Goal: Navigation & Orientation: Find specific page/section

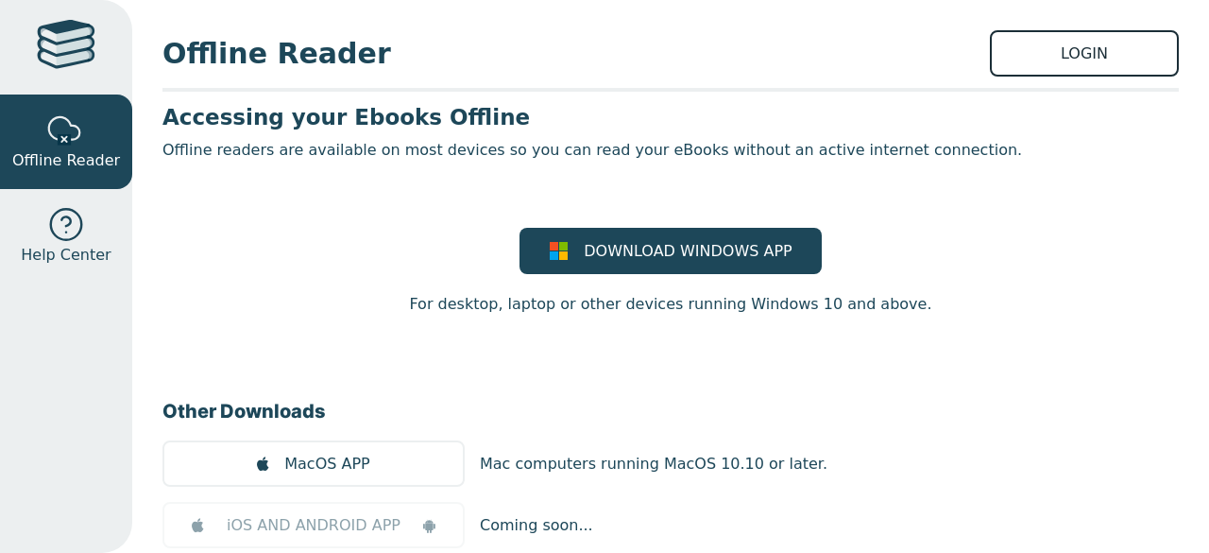
click at [1056, 61] on link "LOGIN" at bounding box center [1084, 53] width 189 height 46
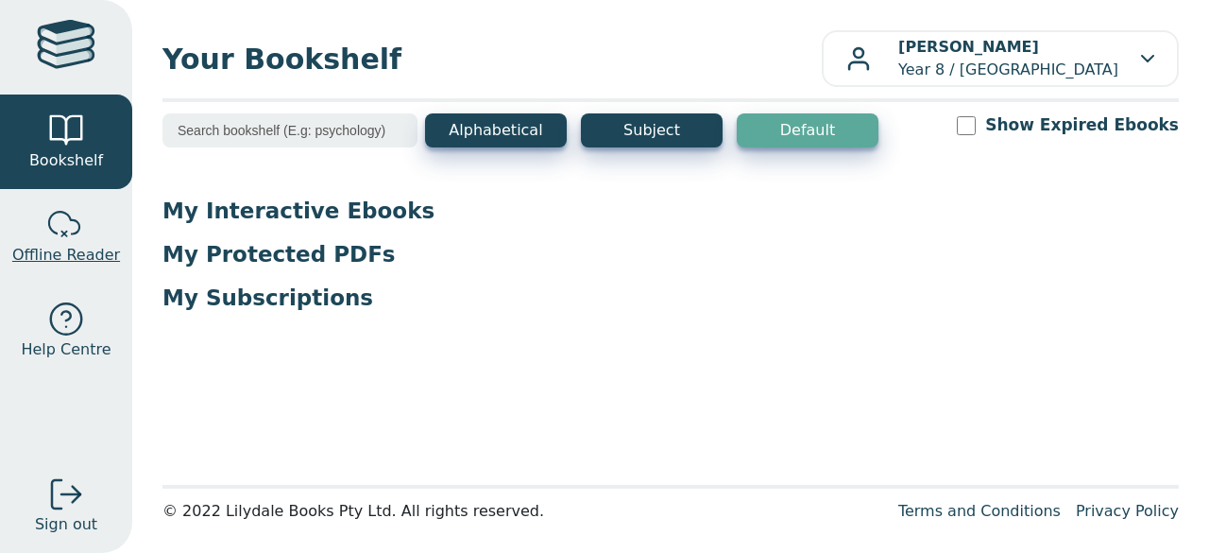
click at [90, 247] on span "Offline Reader" at bounding box center [66, 255] width 108 height 23
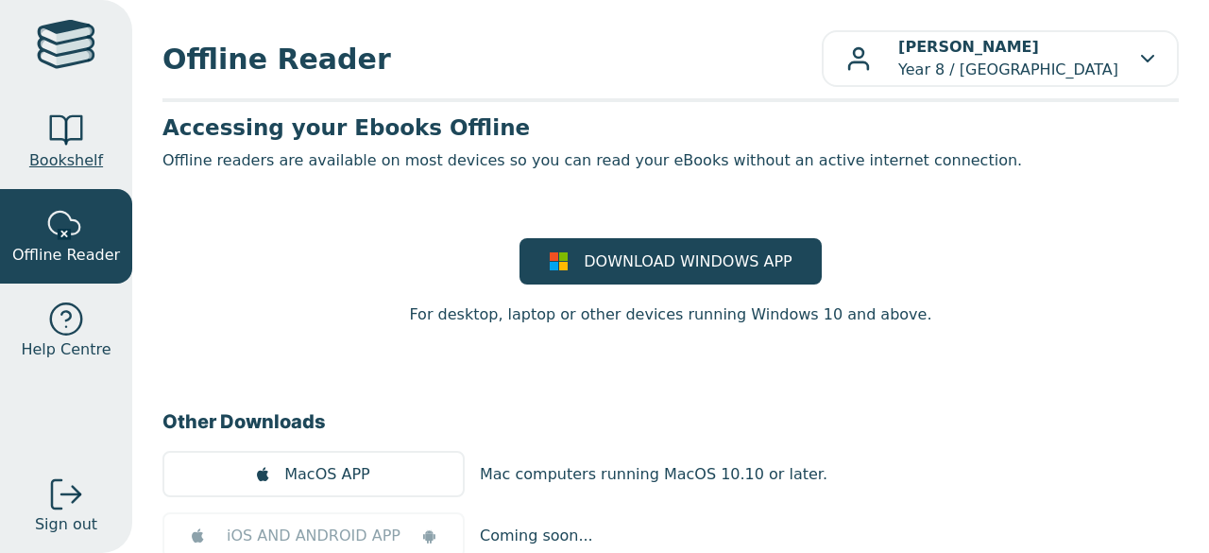
click at [43, 132] on link "Bookshelf" at bounding box center [66, 141] width 132 height 94
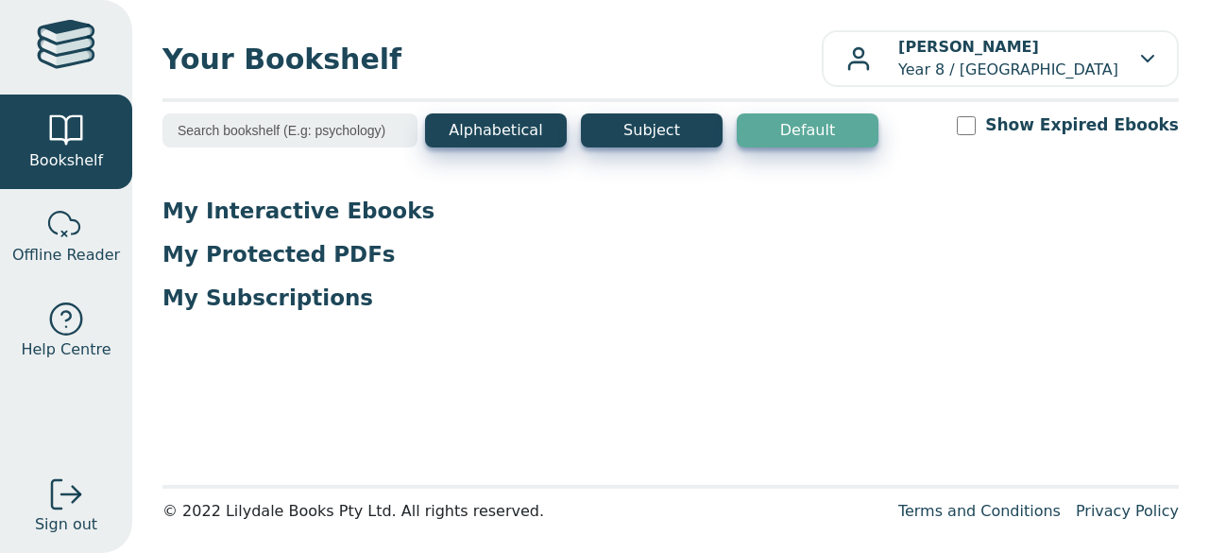
click at [239, 213] on p "My Interactive Ebooks" at bounding box center [670, 210] width 1016 height 28
click at [263, 225] on div "My Interactive Ebooks My Protected PDFs My Subscriptions" at bounding box center [670, 261] width 1016 height 130
click at [264, 216] on p "My Interactive Ebooks" at bounding box center [670, 210] width 1016 height 28
click at [487, 250] on p "My Protected PDFs" at bounding box center [670, 254] width 1016 height 28
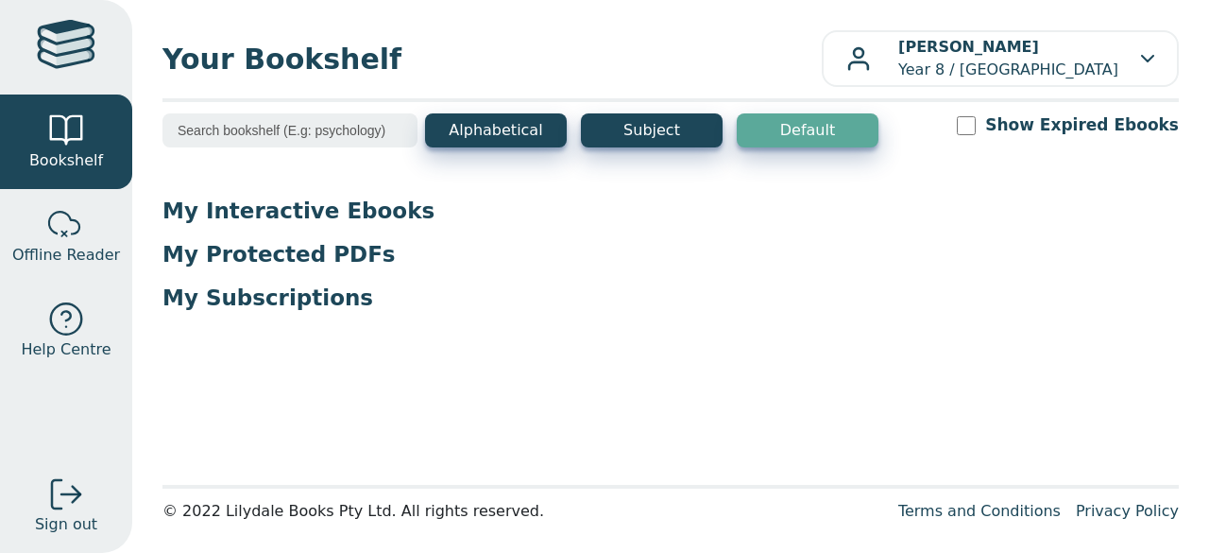
click at [976, 133] on input "Show Expired Ebooks" at bounding box center [966, 125] width 19 height 19
click at [976, 132] on input "Show Expired Ebooks" at bounding box center [966, 125] width 19 height 19
checkbox input "false"
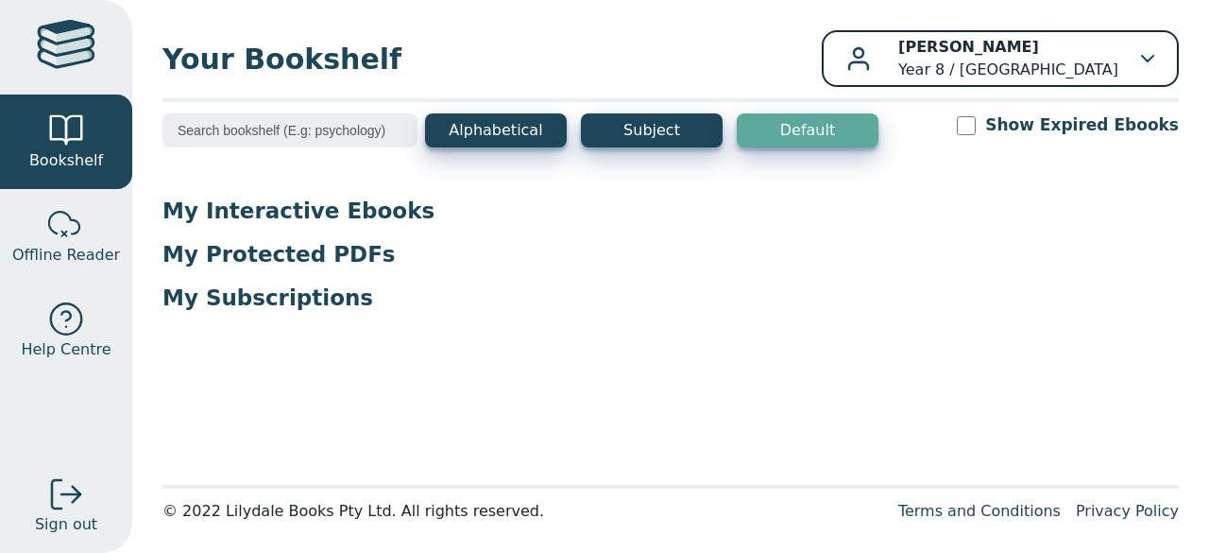
click at [1096, 60] on p "[PERSON_NAME] Year 8 / [GEOGRAPHIC_DATA]" at bounding box center [1008, 58] width 220 height 45
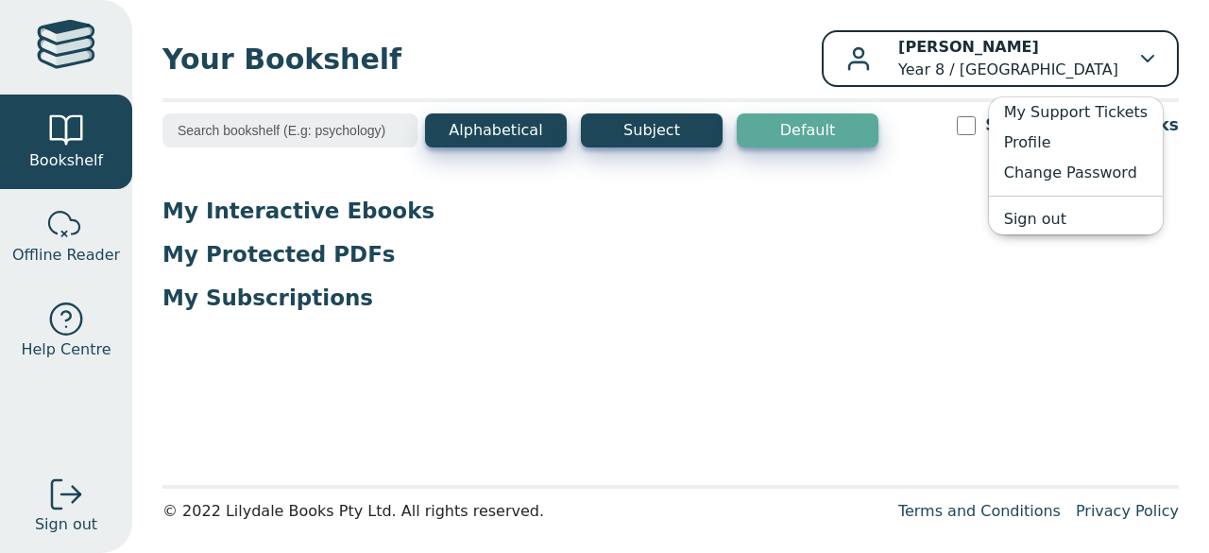
click at [1094, 68] on p "[PERSON_NAME] Year 8 / [GEOGRAPHIC_DATA]" at bounding box center [1008, 58] width 220 height 45
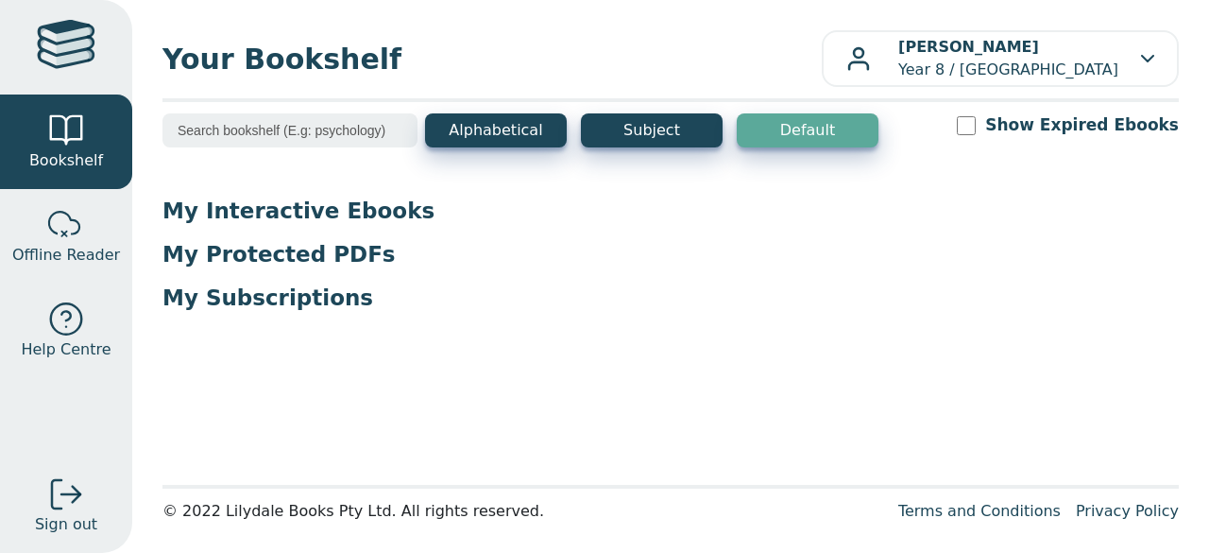
click at [375, 145] on input "search" at bounding box center [289, 130] width 255 height 34
click at [486, 135] on button "Alphabetical" at bounding box center [496, 130] width 142 height 34
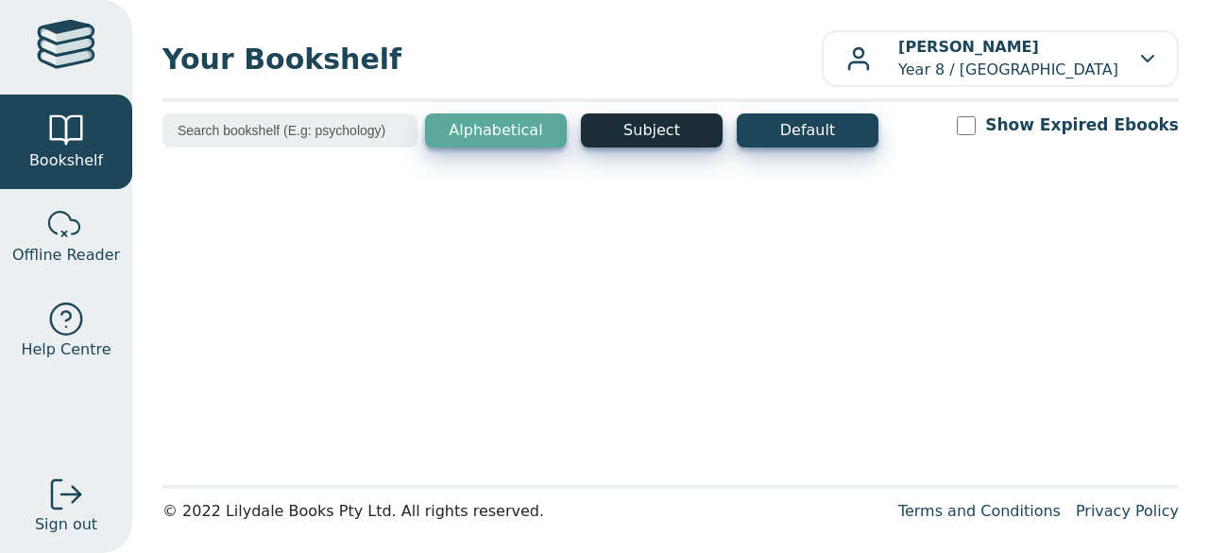
drag, startPoint x: 635, startPoint y: 122, endPoint x: 614, endPoint y: 126, distance: 21.1
click at [635, 121] on button "Subject" at bounding box center [652, 130] width 142 height 34
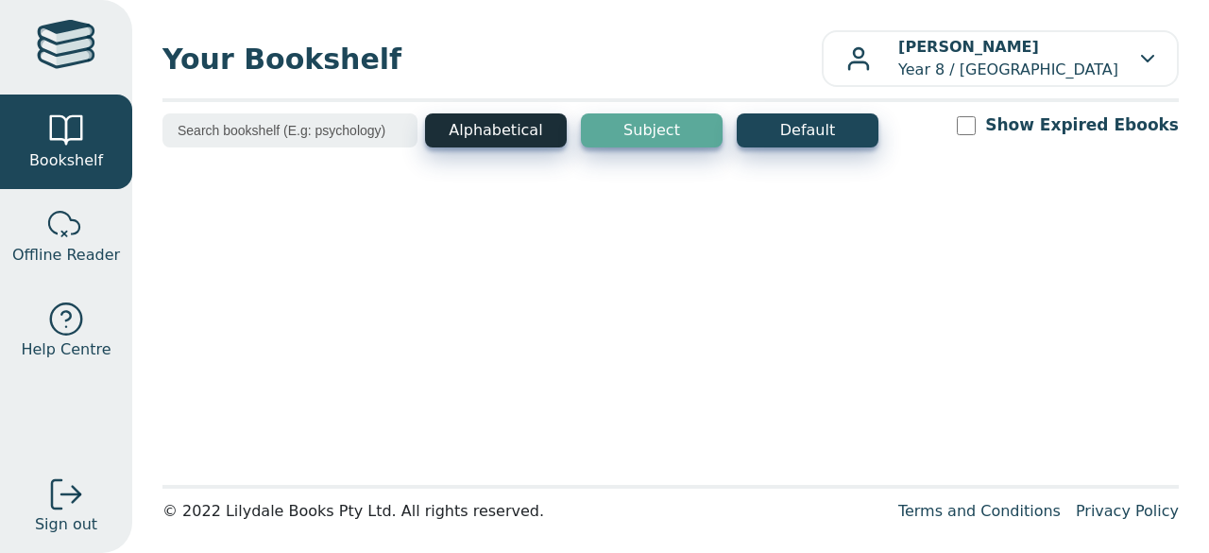
click at [460, 132] on button "Alphabetical" at bounding box center [496, 130] width 142 height 34
